Goal: Find specific page/section

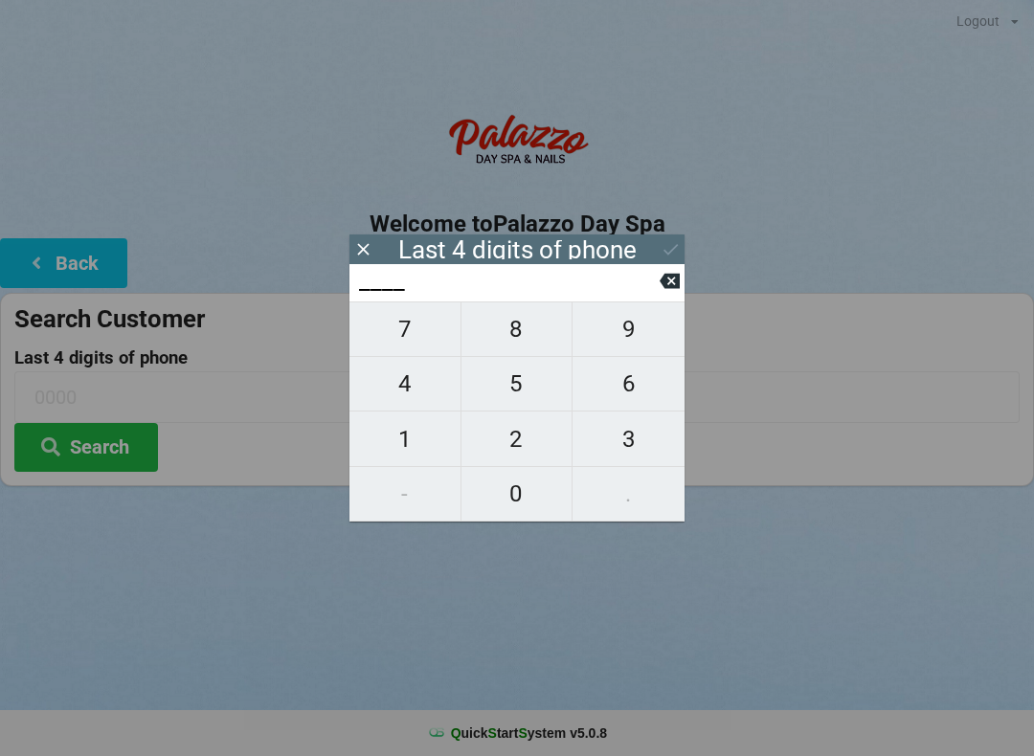
click at [392, 357] on button "7" at bounding box center [405, 329] width 112 height 56
type input "7___"
click at [634, 333] on span "9" at bounding box center [628, 329] width 112 height 40
type input "79__"
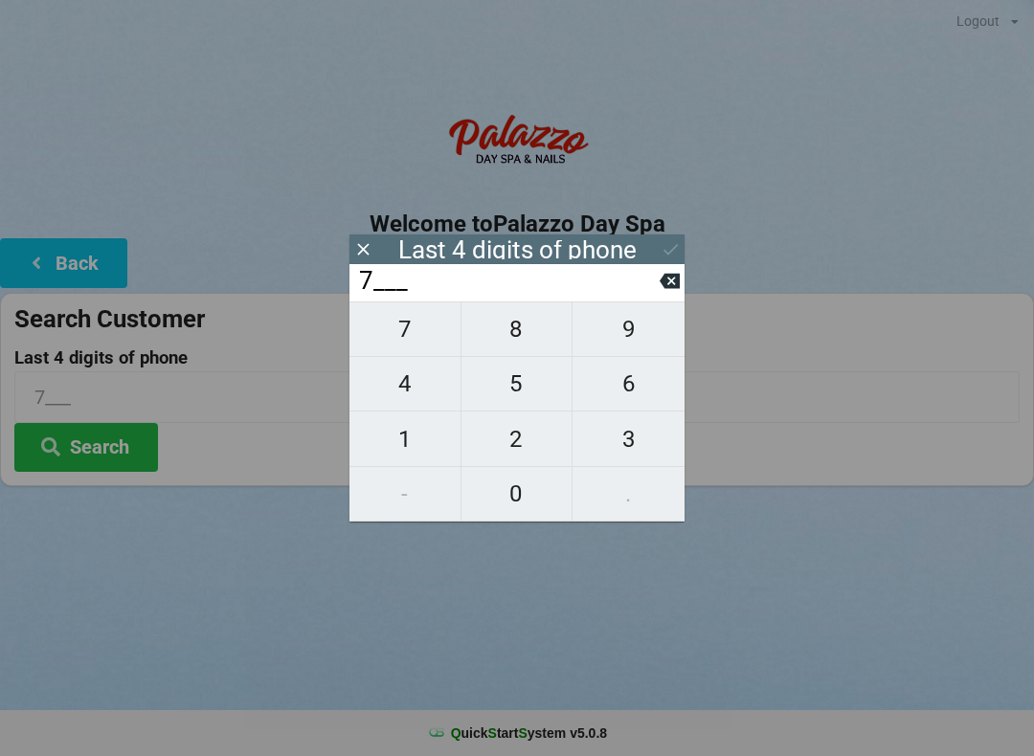
type input "79__"
click at [405, 437] on span "1" at bounding box center [404, 439] width 111 height 40
type input "791_"
click at [609, 314] on button "9" at bounding box center [628, 329] width 112 height 56
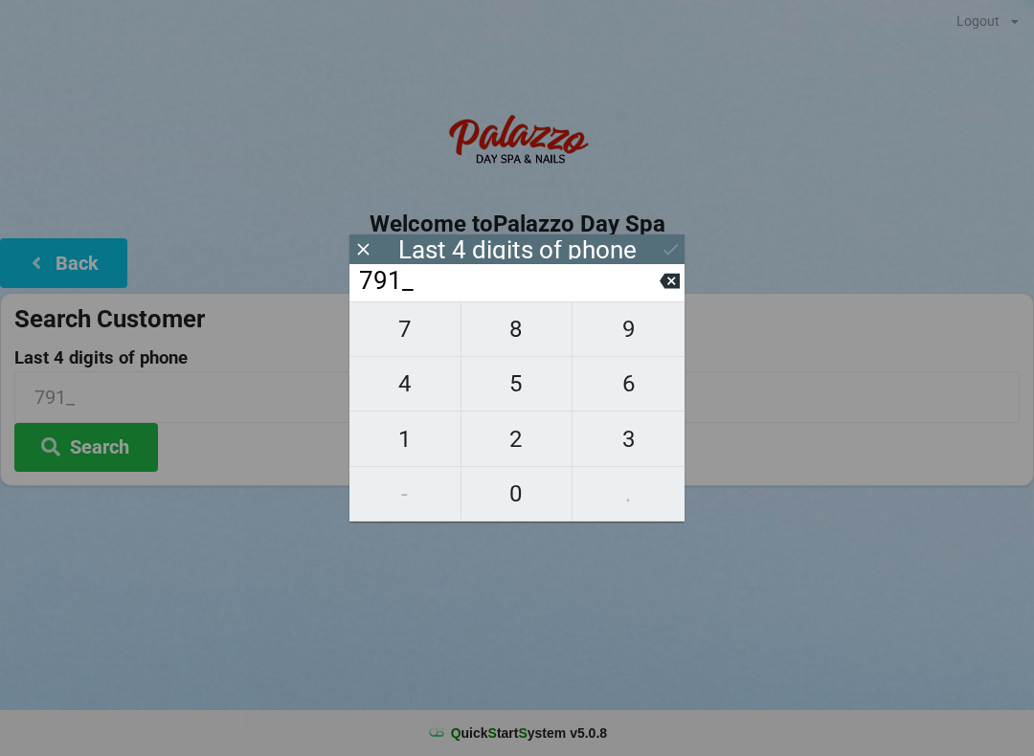
type input "7919"
click at [660, 240] on icon at bounding box center [670, 249] width 20 height 20
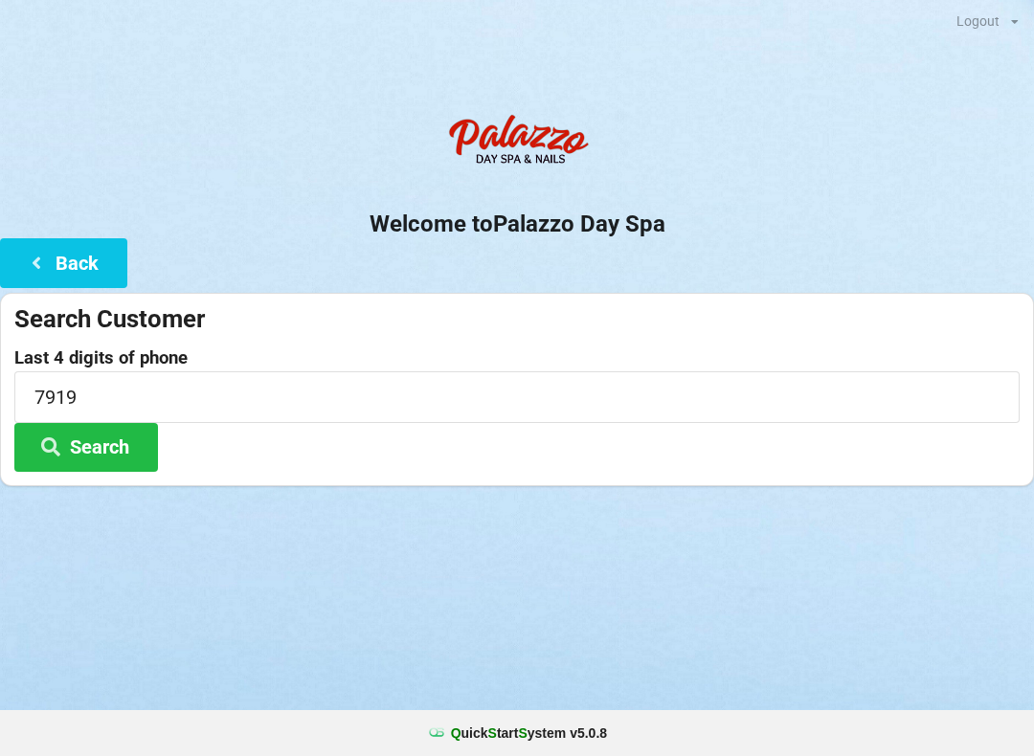
click at [112, 443] on button "Search" at bounding box center [86, 447] width 144 height 49
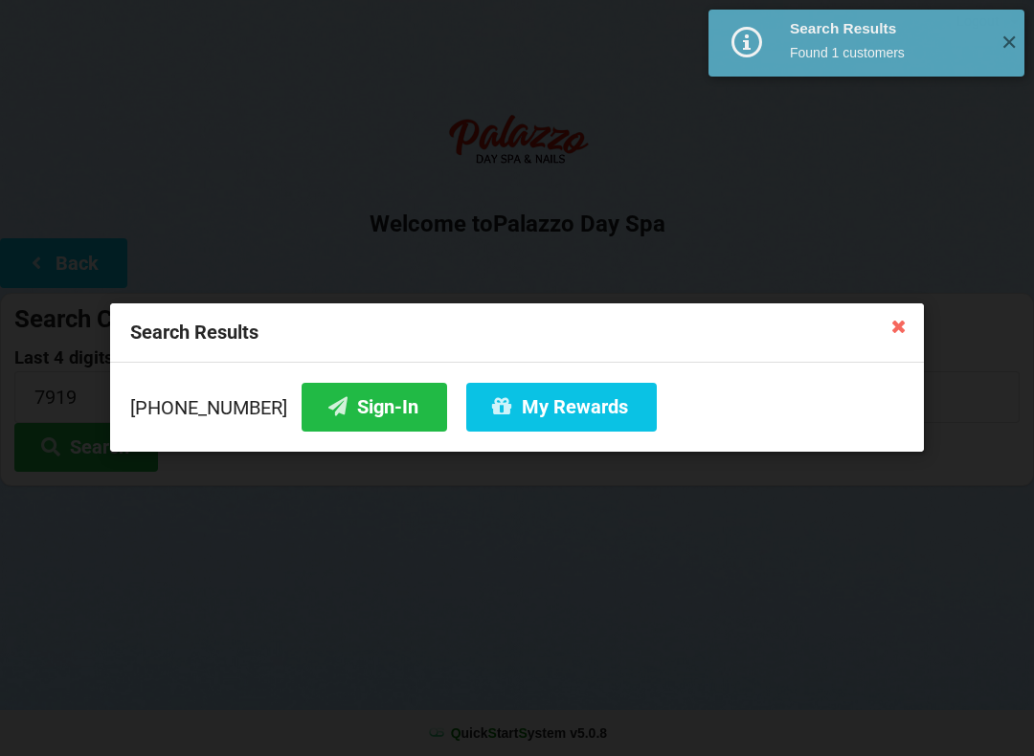
click at [513, 401] on button "My Rewards" at bounding box center [561, 407] width 190 height 49
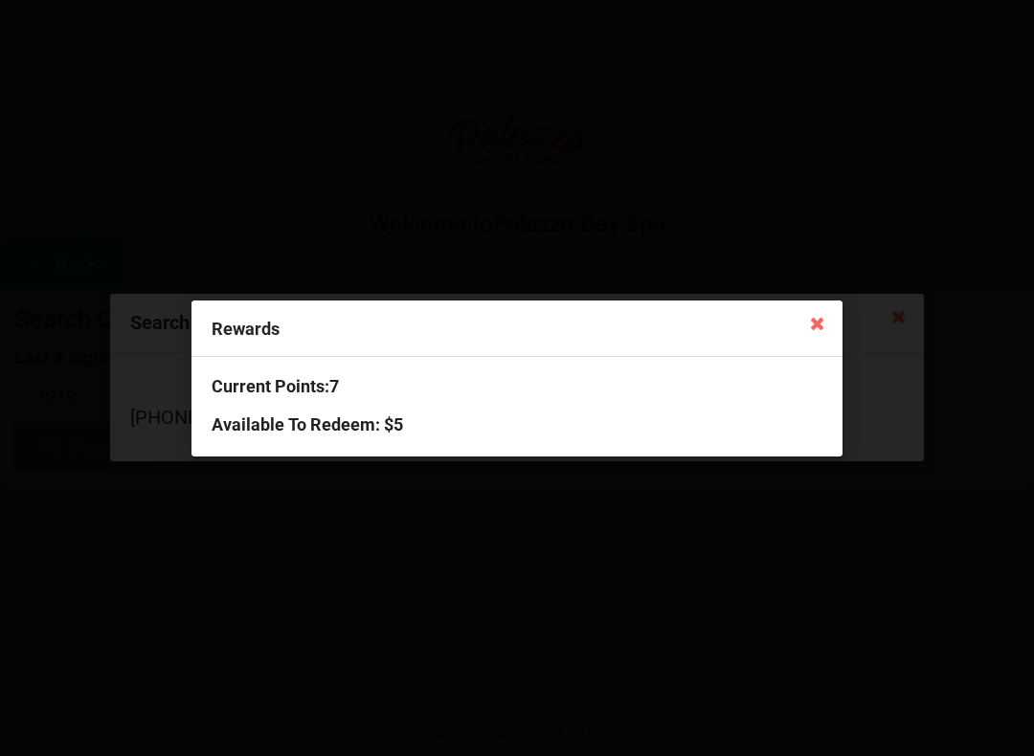
click at [354, 422] on h3 "Available To Redeem : $5" at bounding box center [517, 424] width 611 height 22
click at [832, 313] on icon at bounding box center [817, 322] width 31 height 31
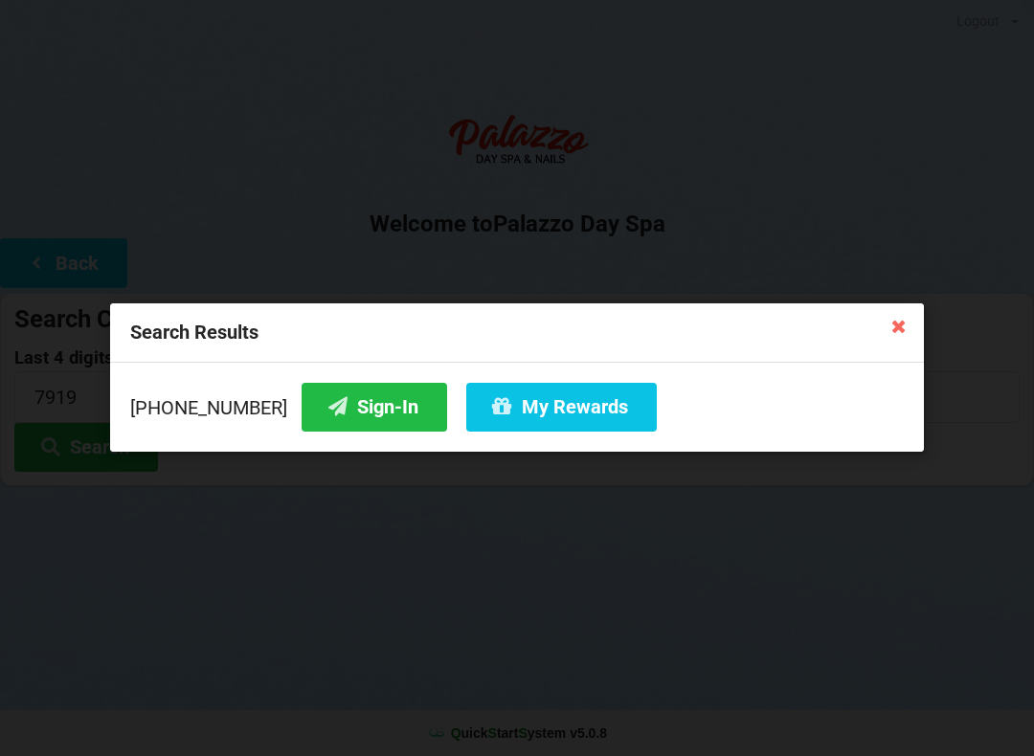
click at [336, 399] on button "Sign-In" at bounding box center [373, 407] width 145 height 49
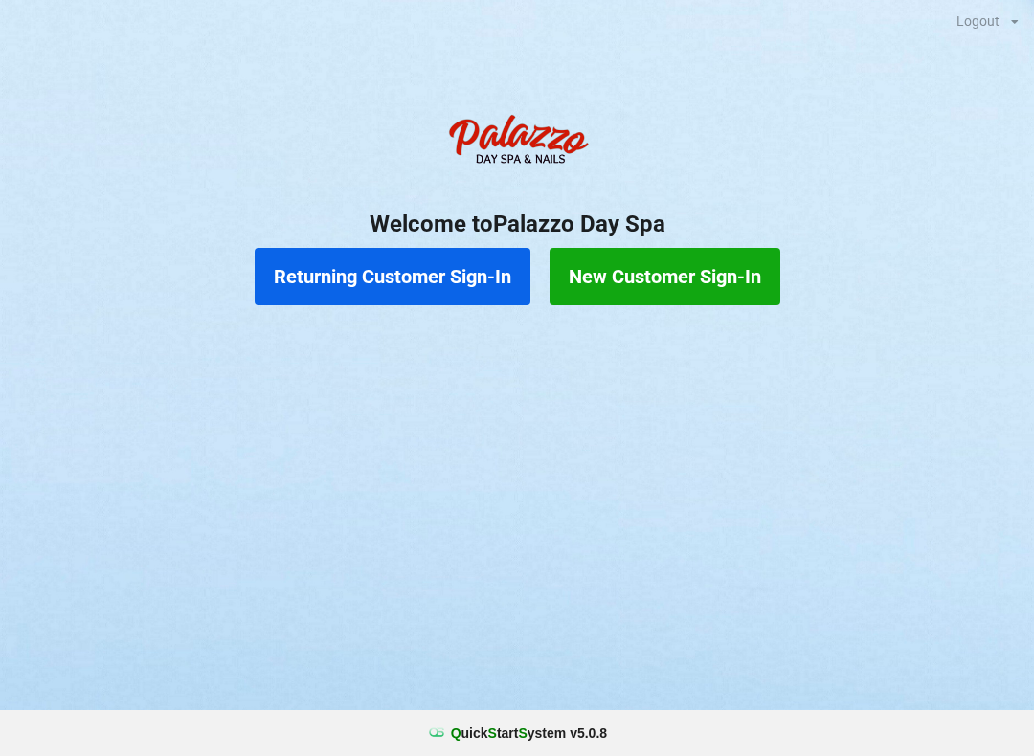
click at [406, 279] on button "Returning Customer Sign-In" at bounding box center [393, 276] width 276 height 57
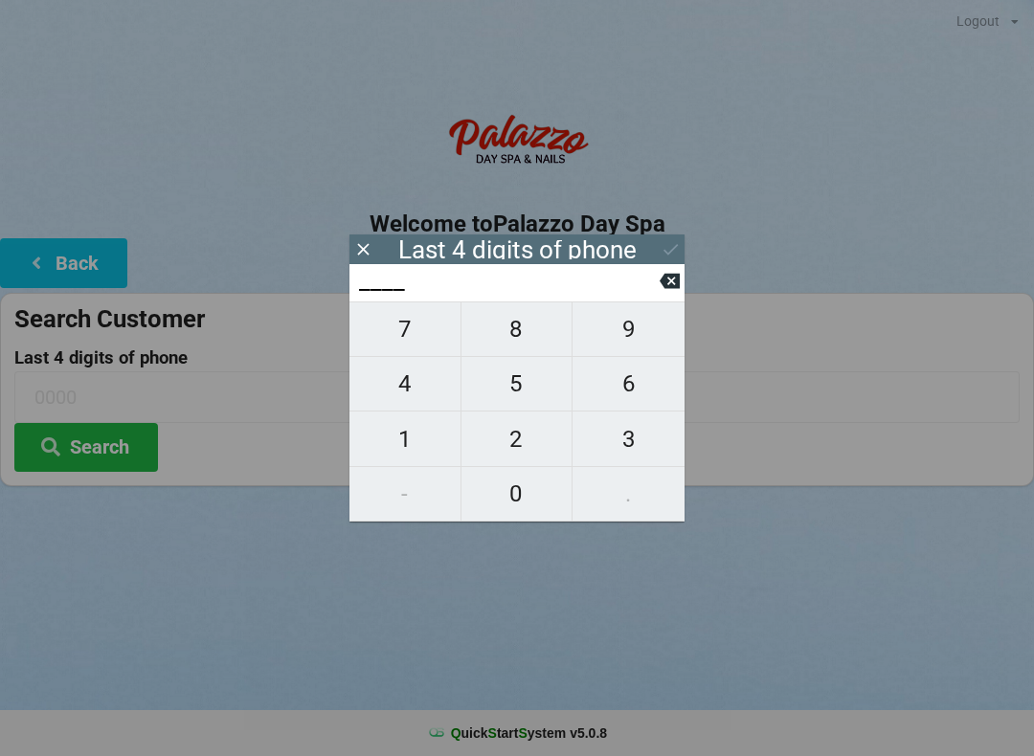
click at [417, 339] on span "7" at bounding box center [404, 329] width 111 height 40
type input "7___"
click at [638, 333] on span "9" at bounding box center [628, 329] width 112 height 40
type input "79__"
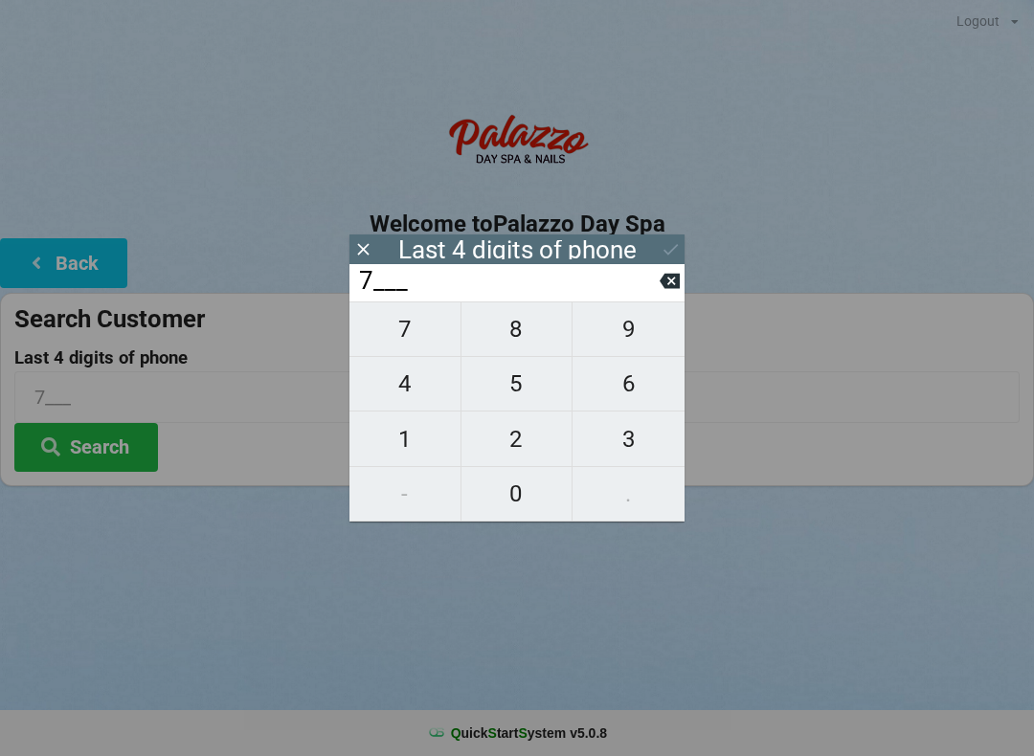
type input "79__"
click at [417, 448] on span "1" at bounding box center [404, 439] width 111 height 40
type input "791_"
click at [640, 344] on span "9" at bounding box center [628, 329] width 112 height 40
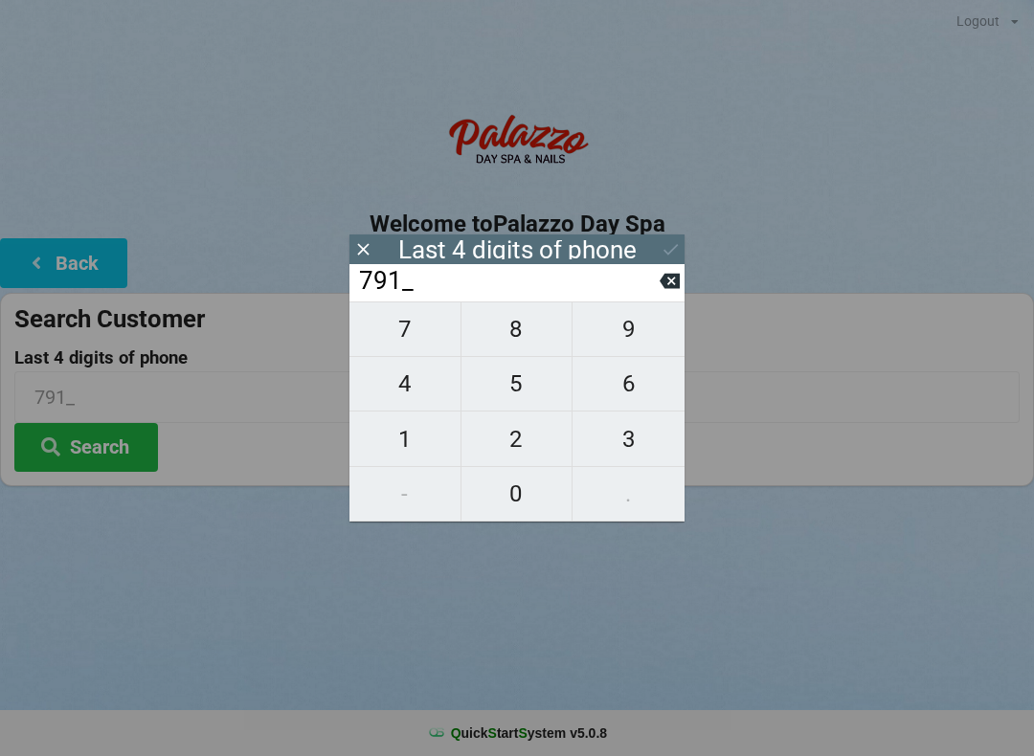
type input "7919"
click at [100, 458] on button "Search" at bounding box center [86, 447] width 144 height 49
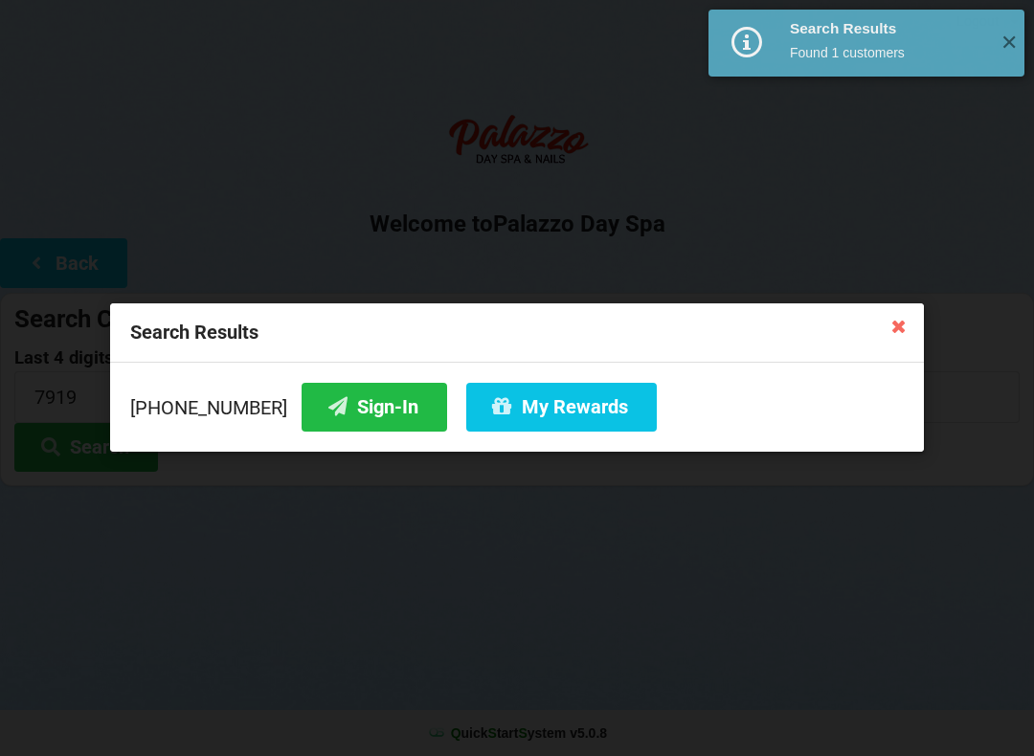
click at [551, 404] on button "My Rewards" at bounding box center [561, 407] width 190 height 49
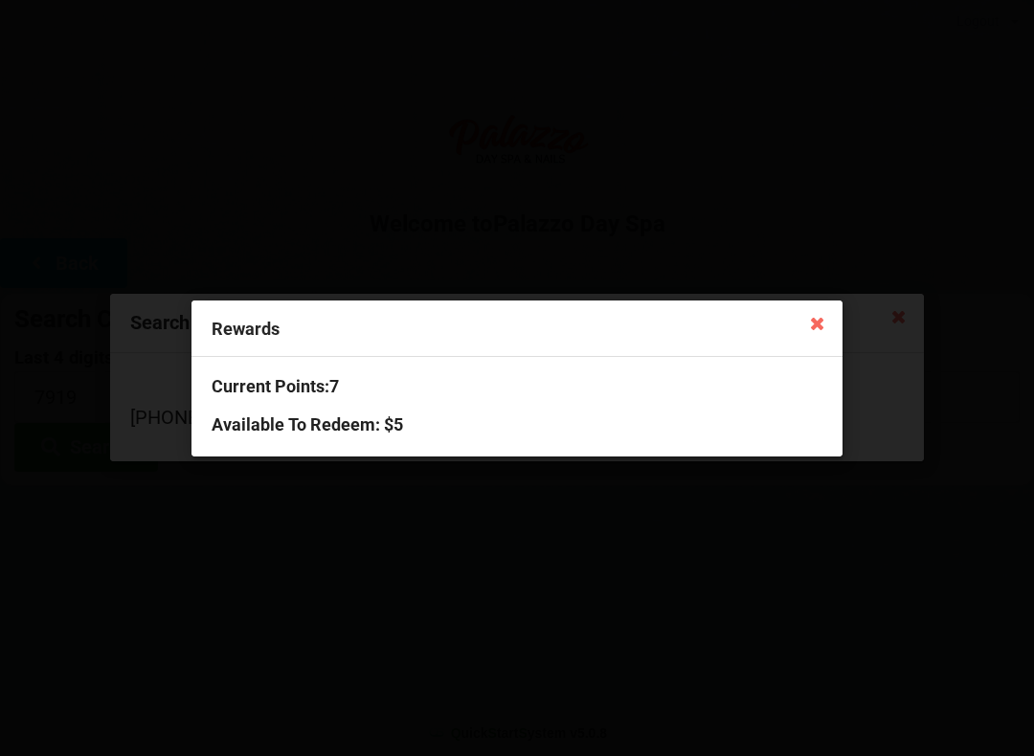
click at [813, 322] on icon at bounding box center [817, 322] width 31 height 31
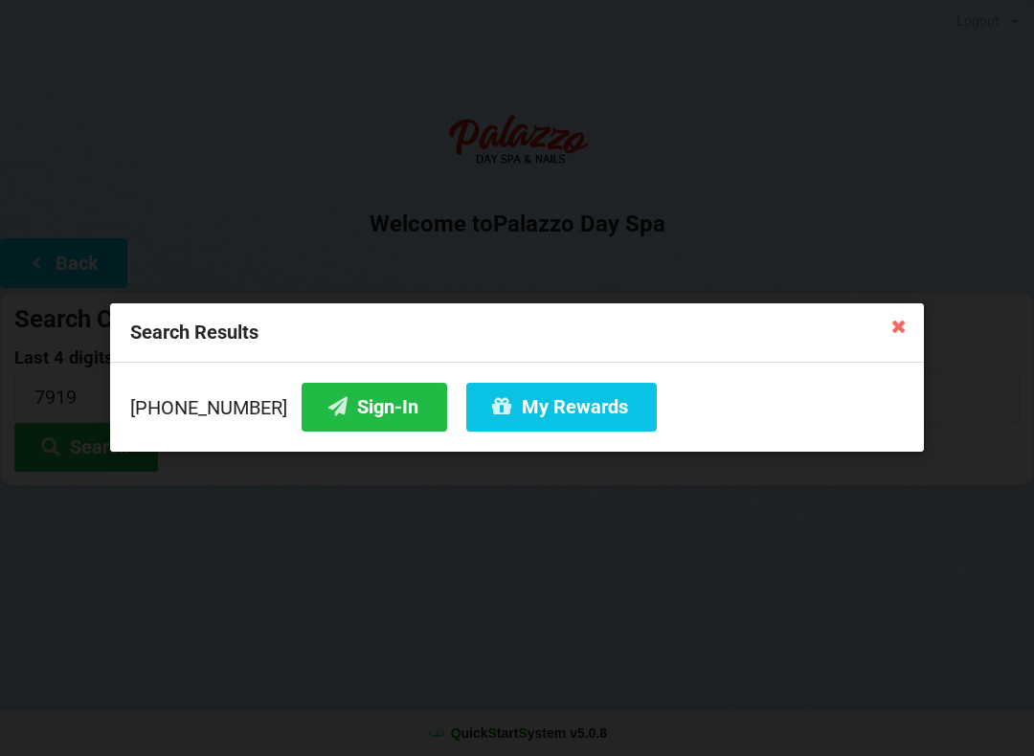
click at [341, 417] on button "Sign-In" at bounding box center [373, 407] width 145 height 49
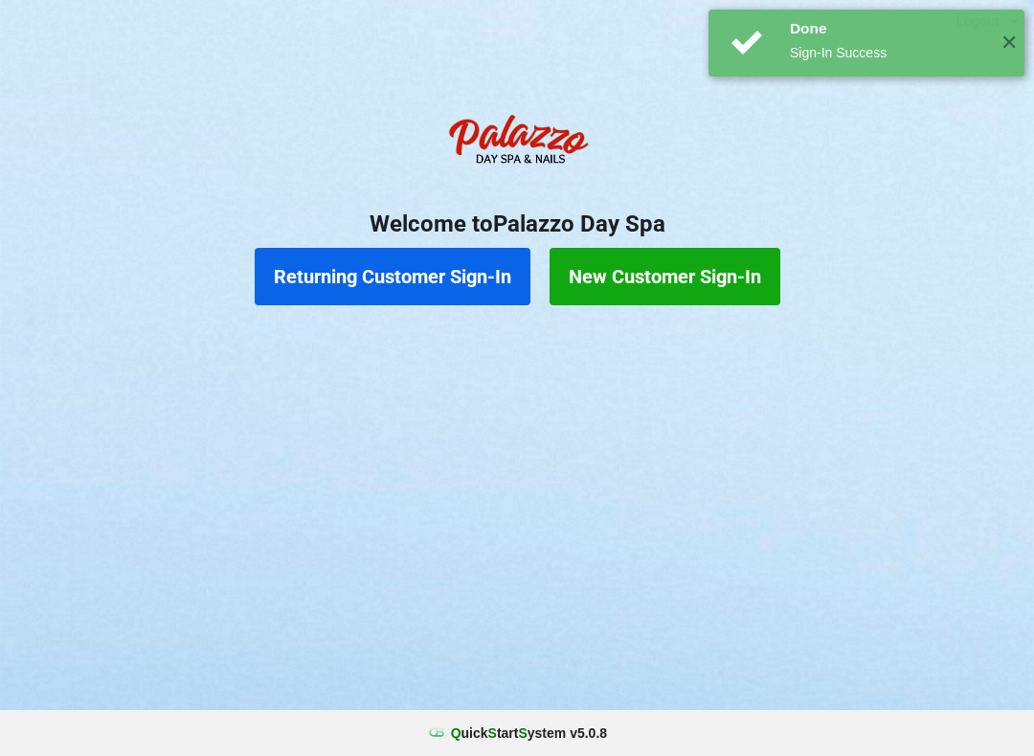
click at [474, 274] on button "Returning Customer Sign-In" at bounding box center [393, 276] width 276 height 57
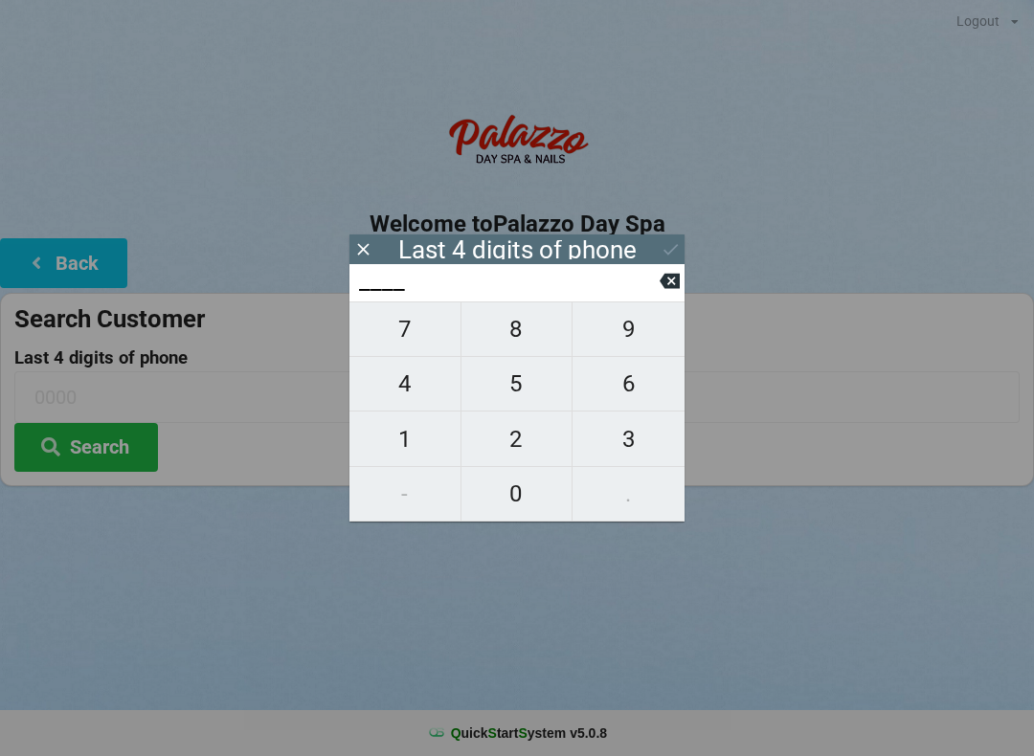
click at [531, 347] on span "8" at bounding box center [516, 329] width 111 height 40
type input "8___"
click at [514, 357] on button "8" at bounding box center [517, 329] width 112 height 56
type input "88__"
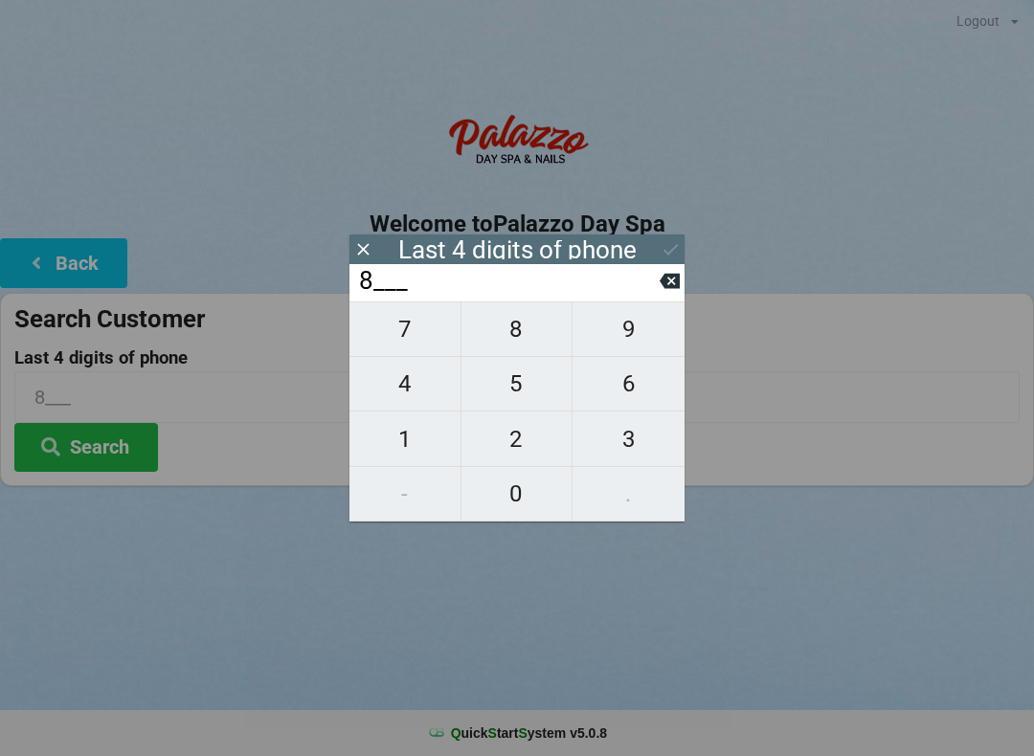
type input "88__"
click at [511, 349] on span "8" at bounding box center [516, 329] width 111 height 40
type input "888_"
click at [628, 399] on span "6" at bounding box center [628, 384] width 112 height 40
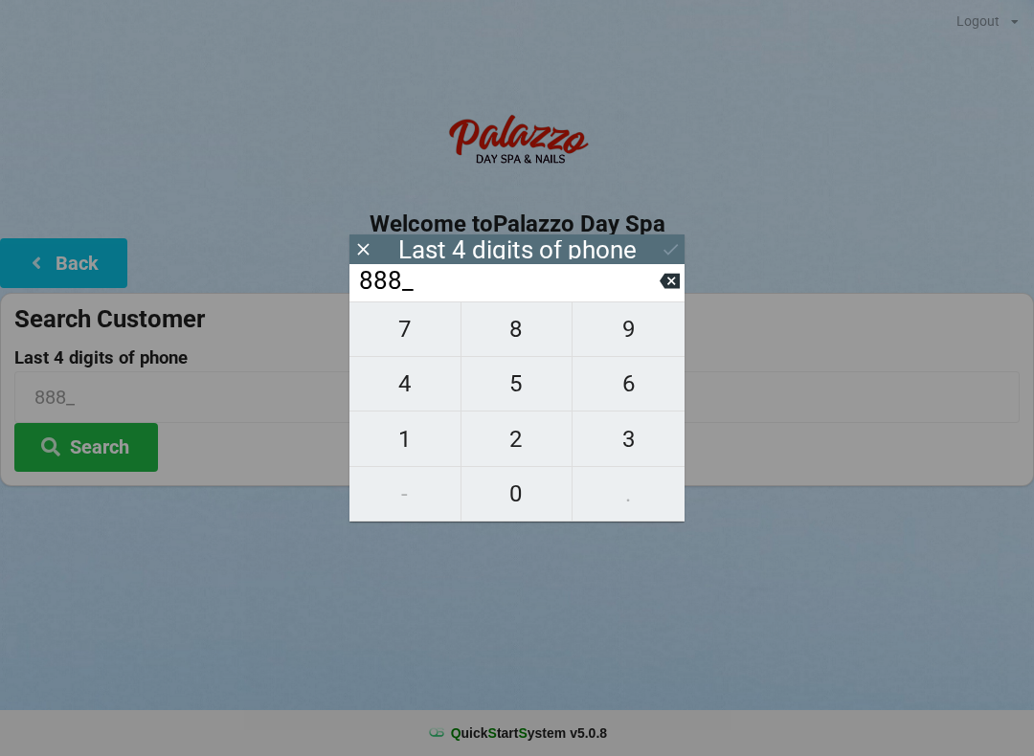
type input "8886"
click at [116, 450] on button "Search" at bounding box center [86, 447] width 144 height 49
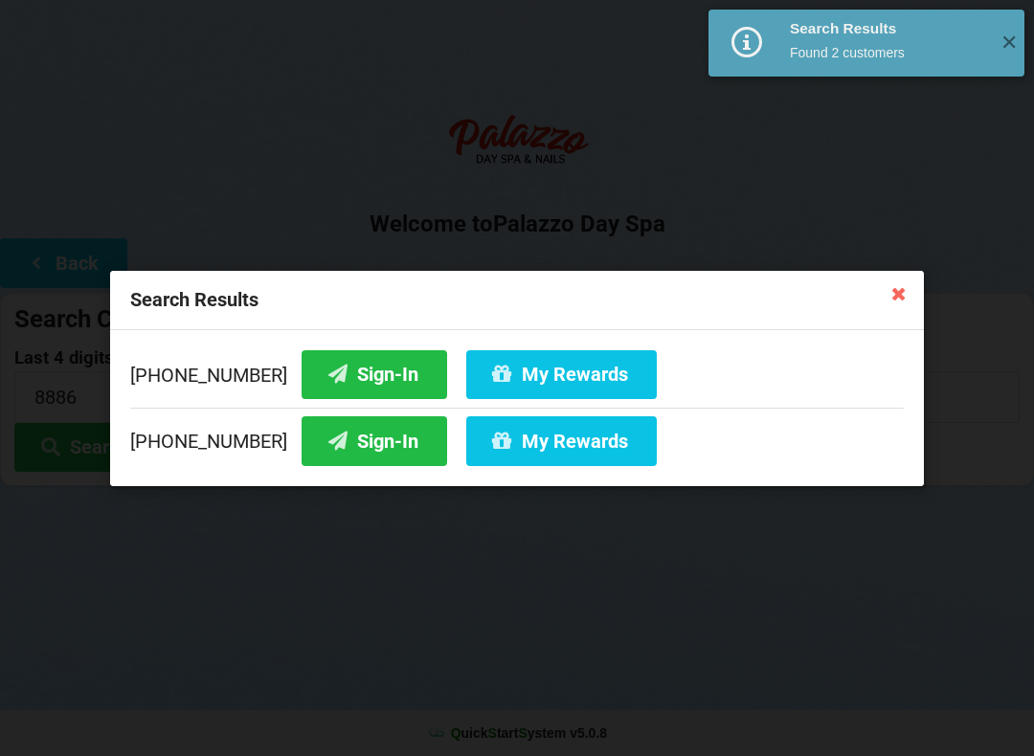
click at [349, 374] on button "Sign-In" at bounding box center [373, 373] width 145 height 49
